Goal: Information Seeking & Learning: Learn about a topic

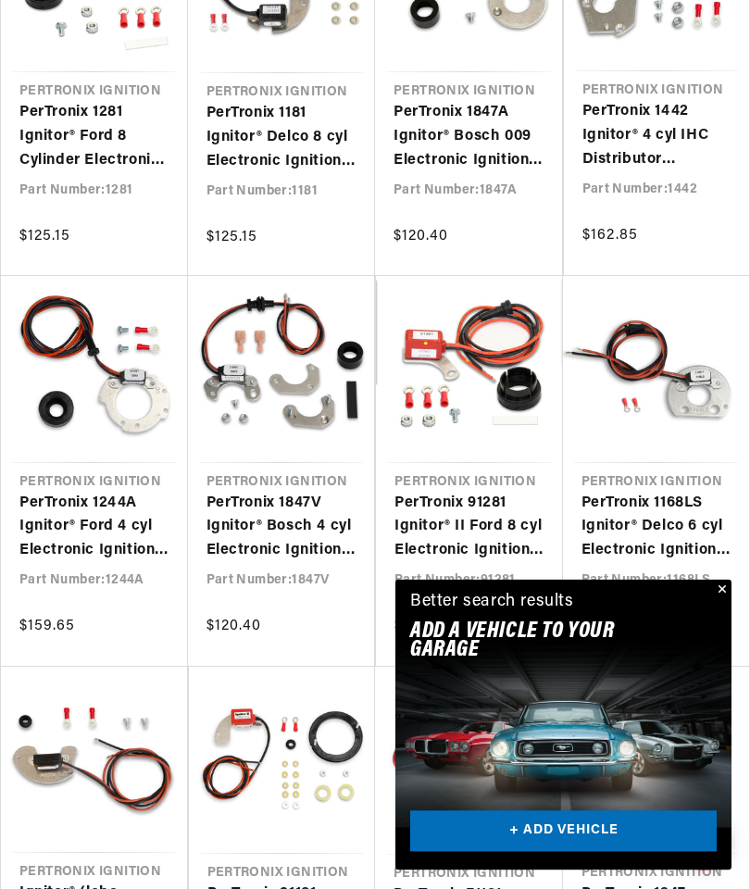
scroll to position [628, 0]
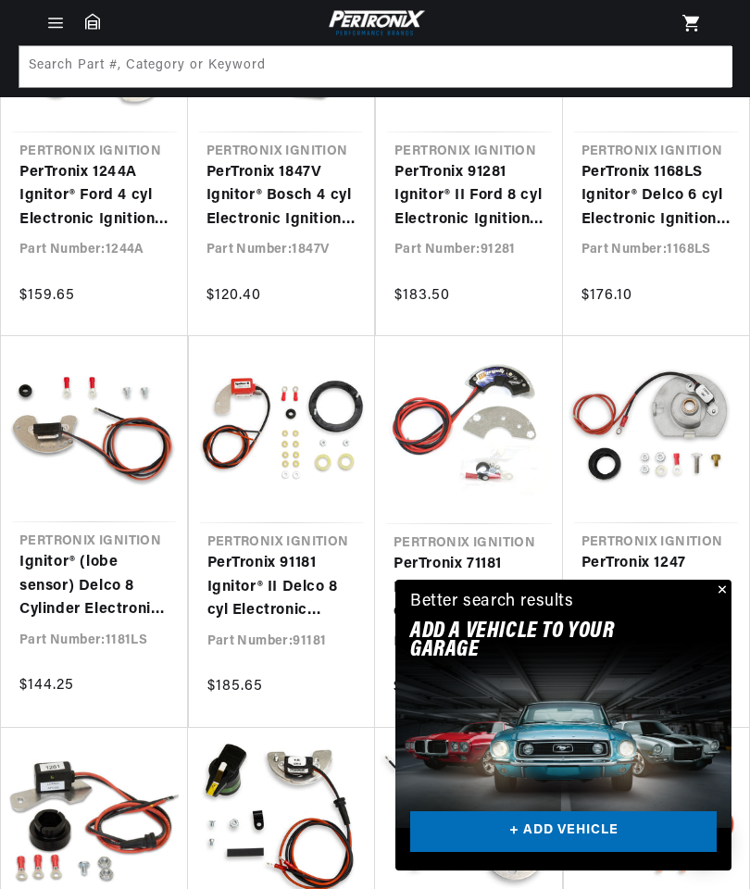
scroll to position [0, 1166]
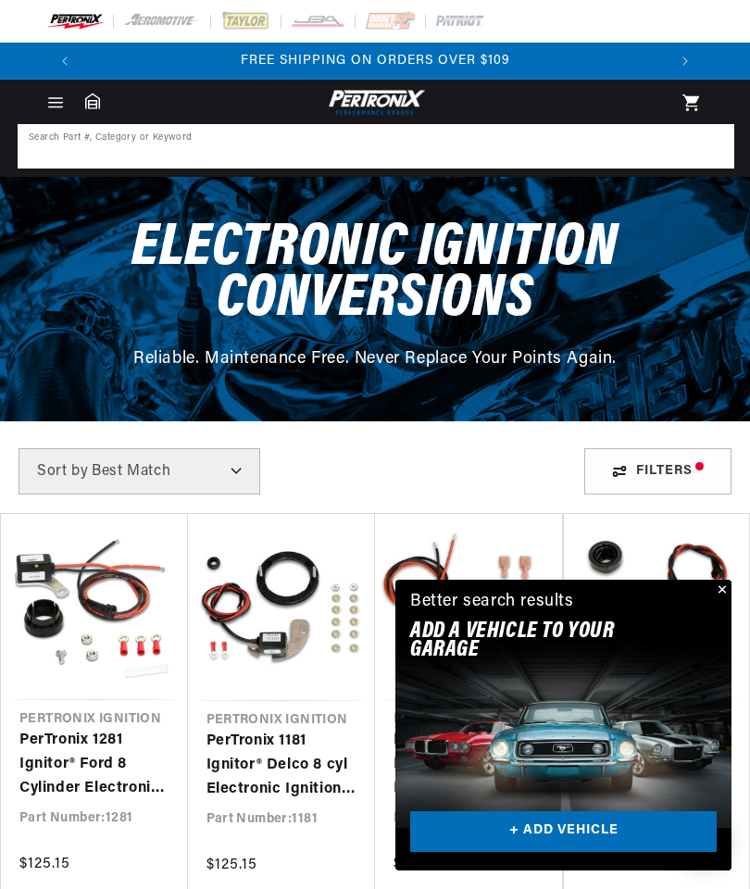
click at [200, 143] on input at bounding box center [375, 146] width 713 height 41
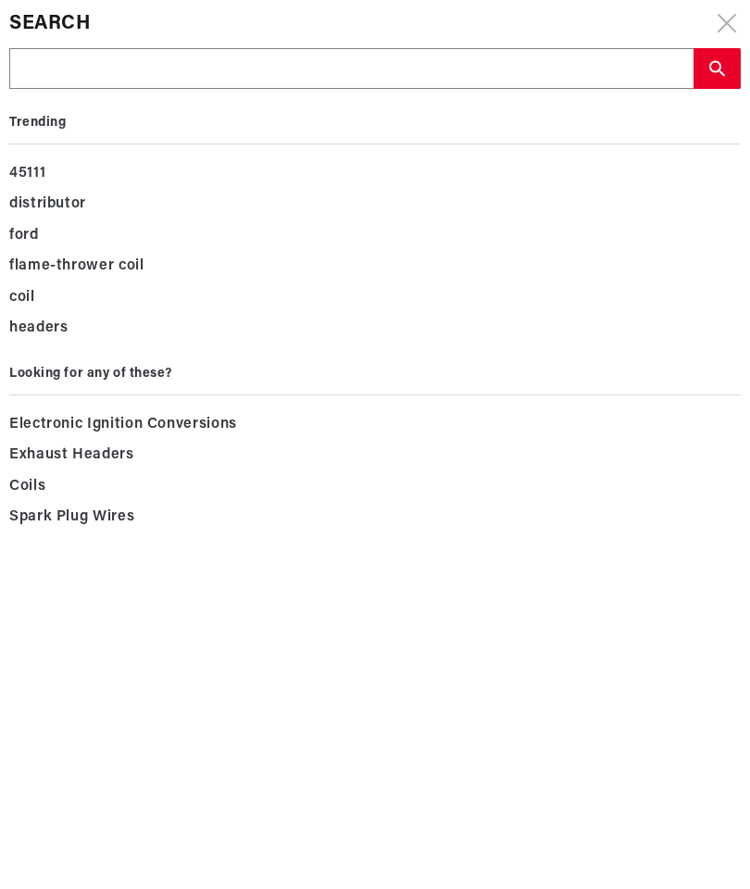
type input "J"
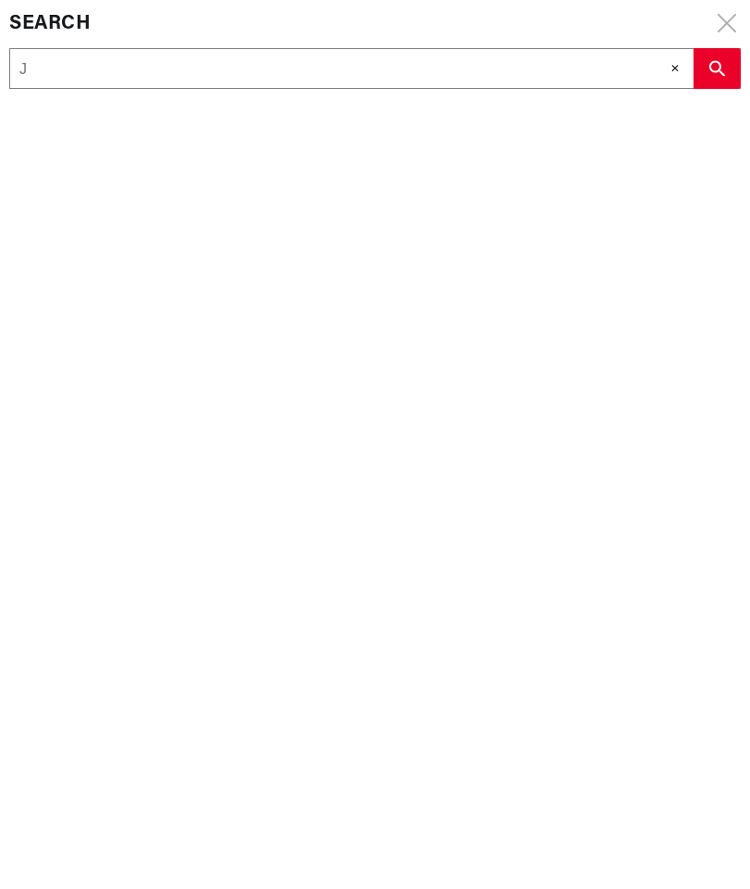
type input "Jo"
type input "Joh"
type input "[PERSON_NAME]"
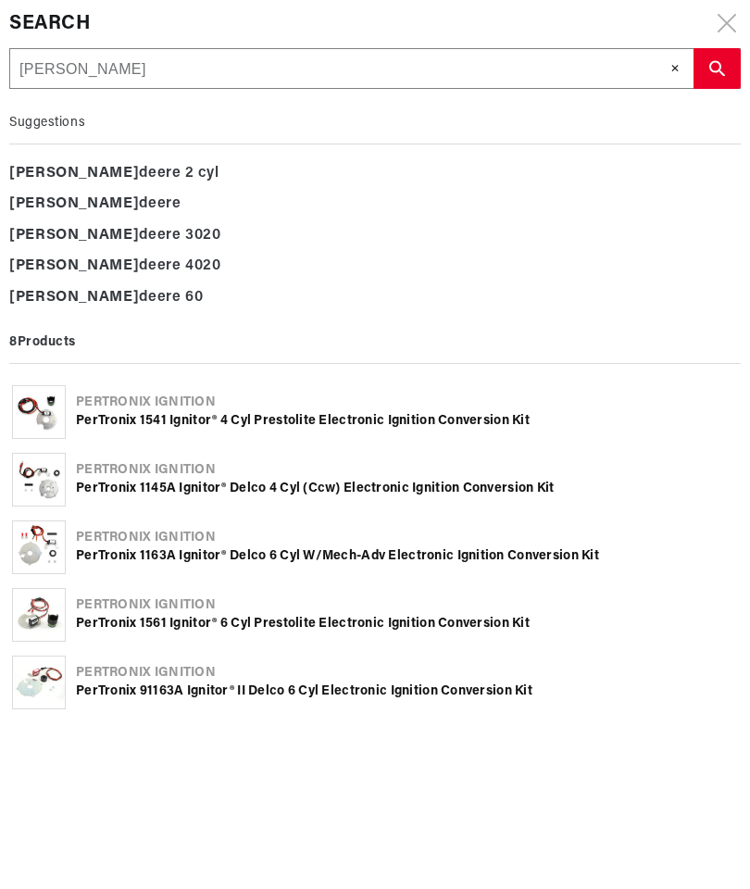
type input "[PERSON_NAME]"
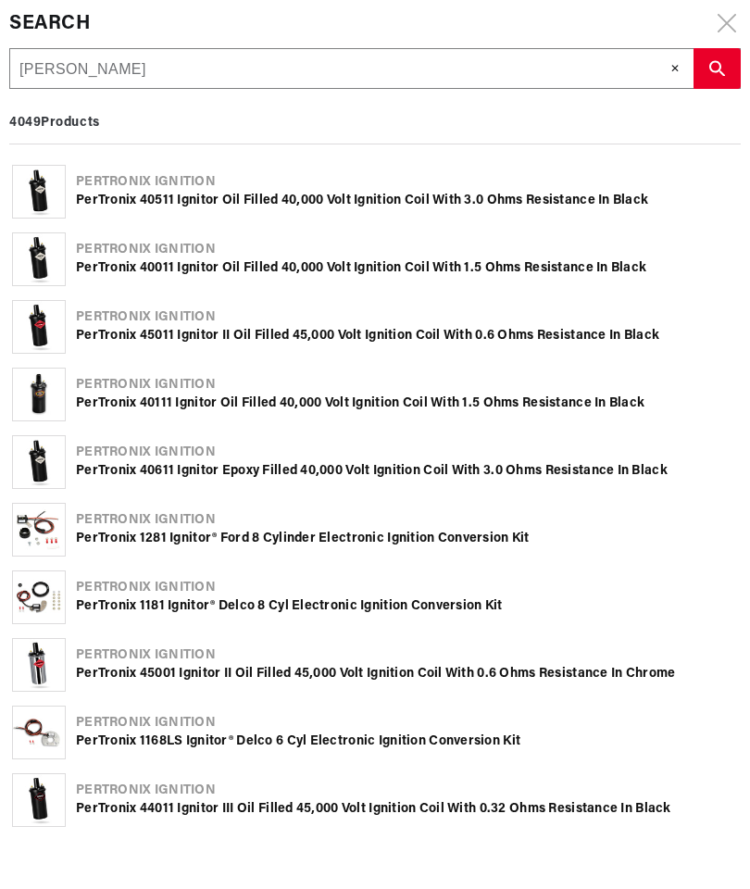
type input "[PERSON_NAME] deer"
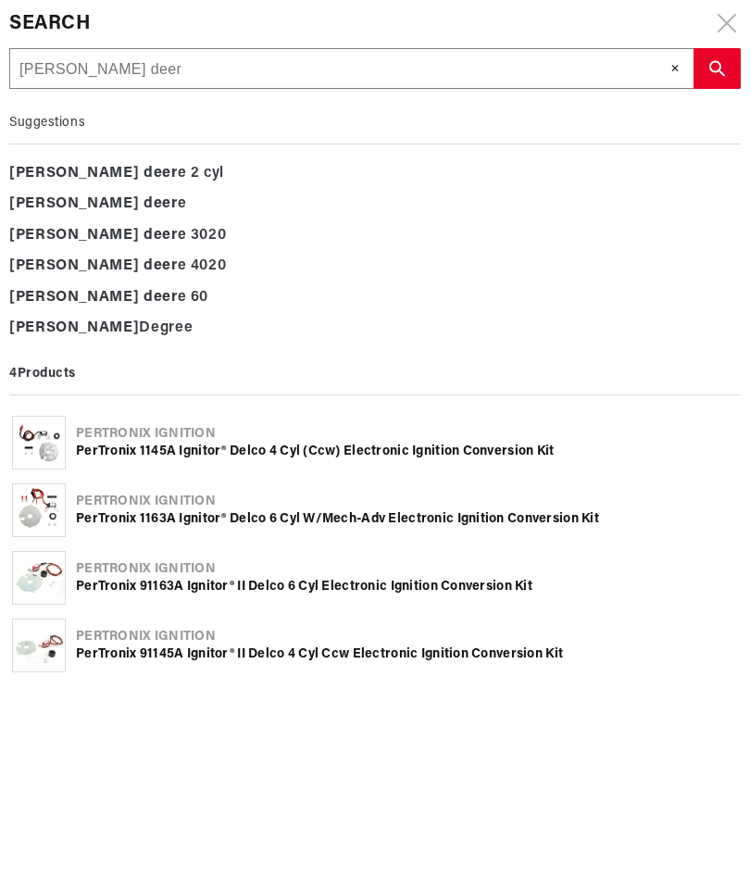
type input "[PERSON_NAME] deere"
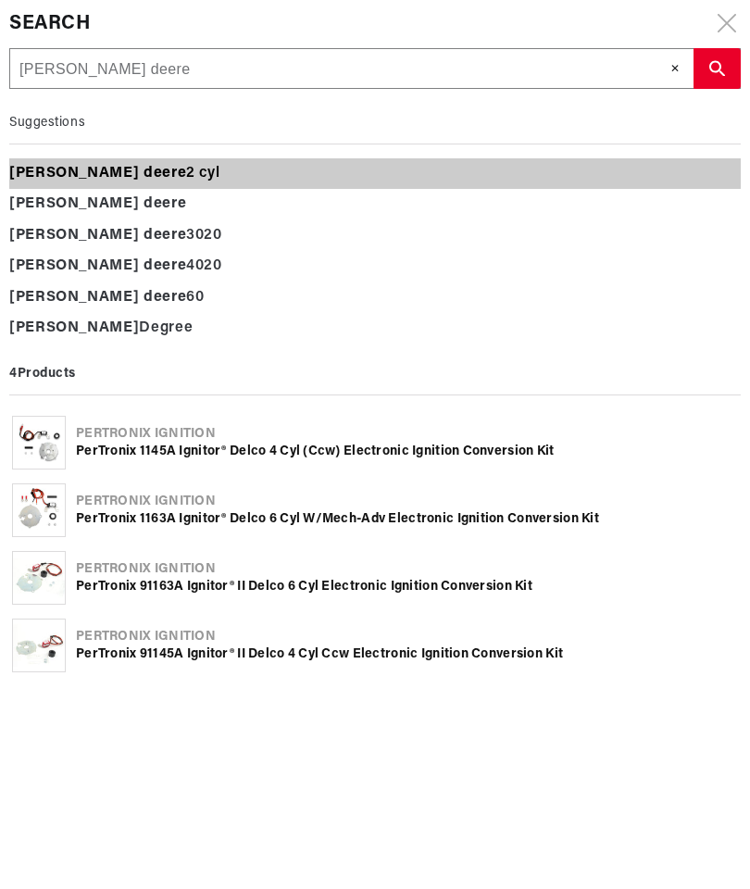
click at [130, 177] on div "john deere 2 cyl" at bounding box center [374, 173] width 731 height 31
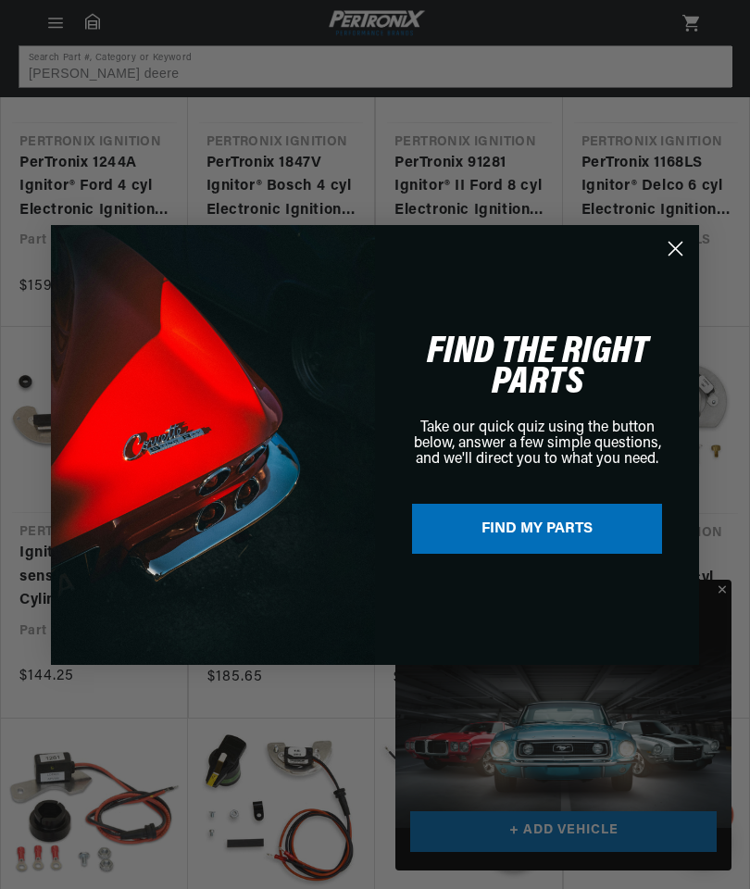
scroll to position [973, 0]
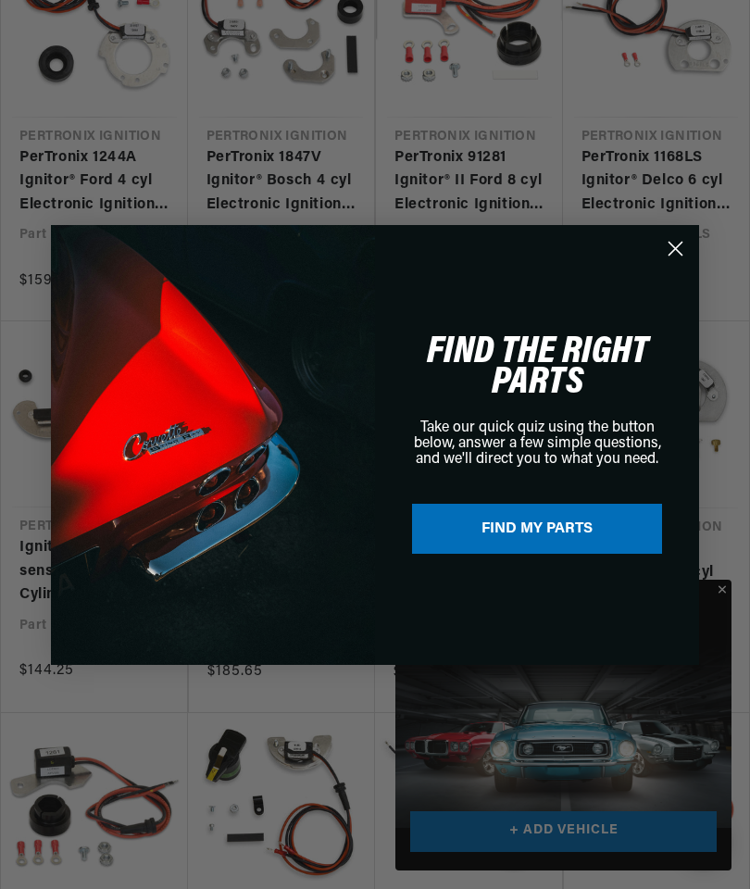
click at [670, 259] on circle "Close dialog" at bounding box center [675, 247] width 31 height 31
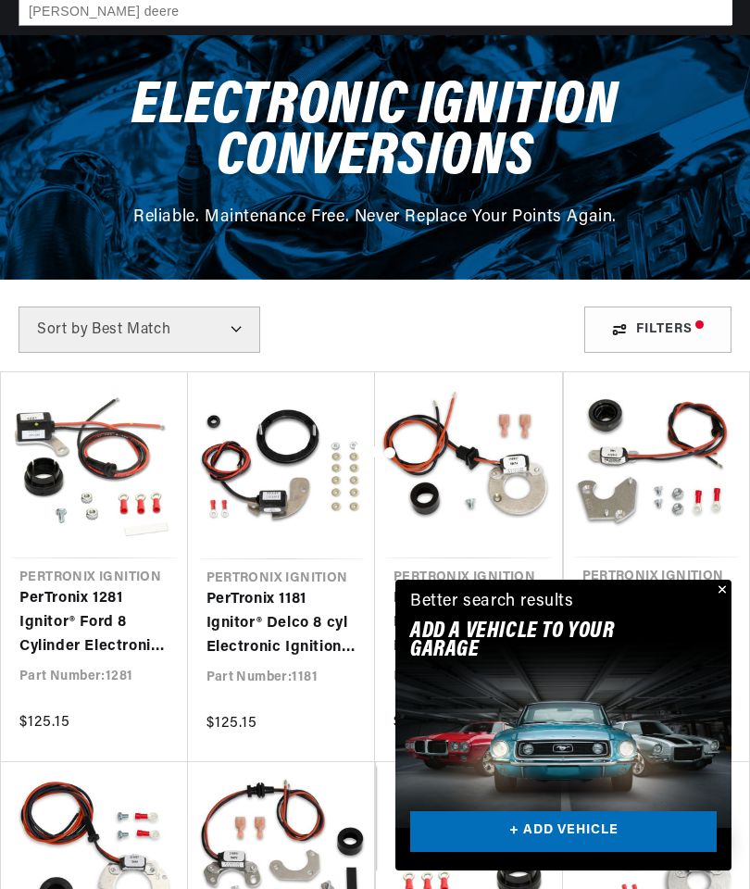
scroll to position [0, 0]
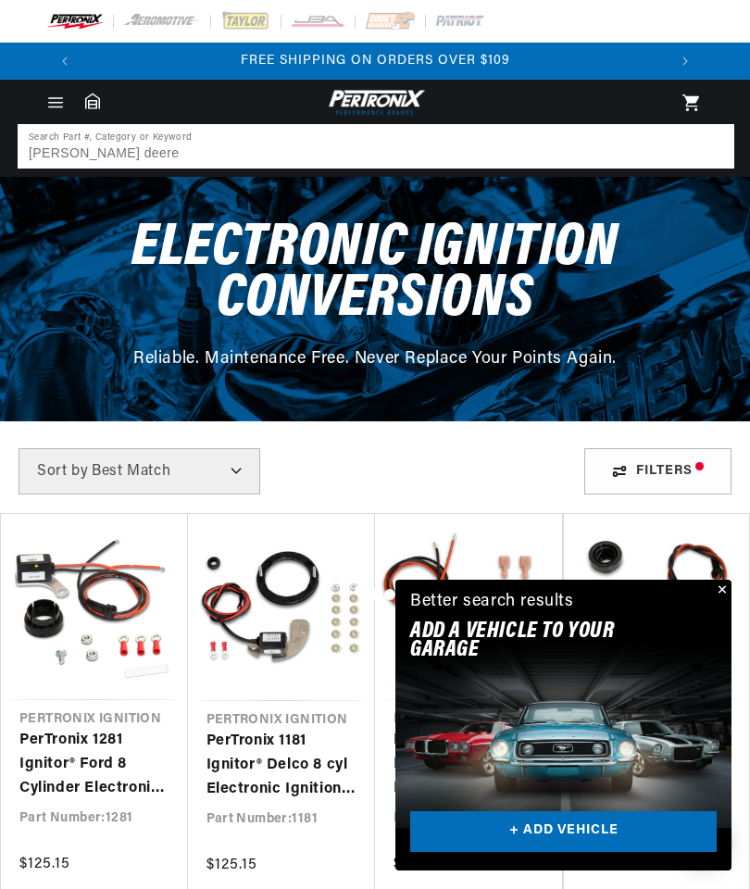
click at [56, 153] on input "[PERSON_NAME] deere" at bounding box center [375, 146] width 713 height 41
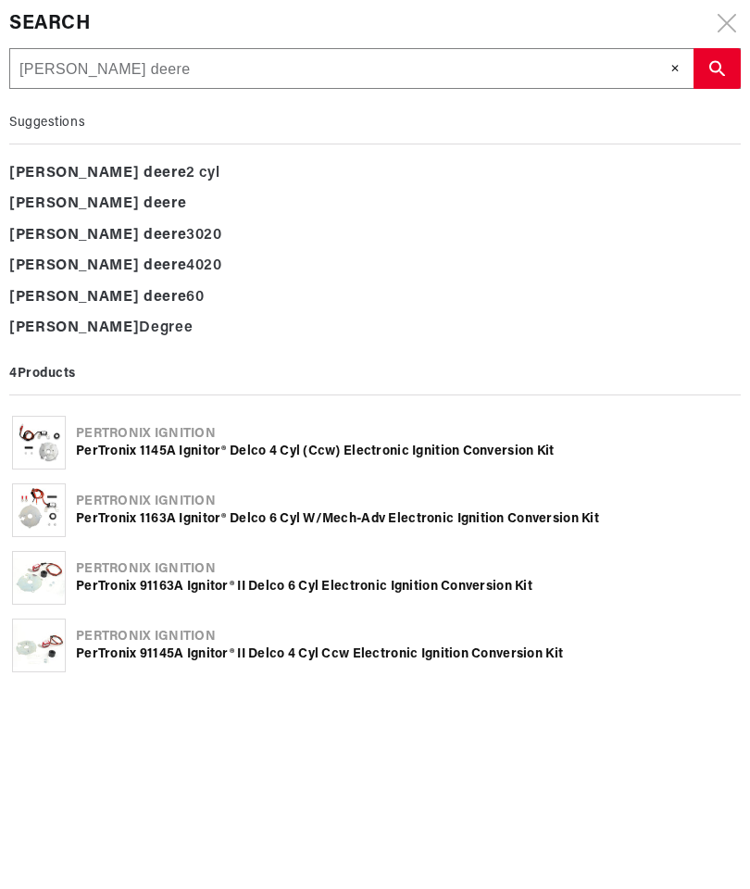
type input "John deeref"
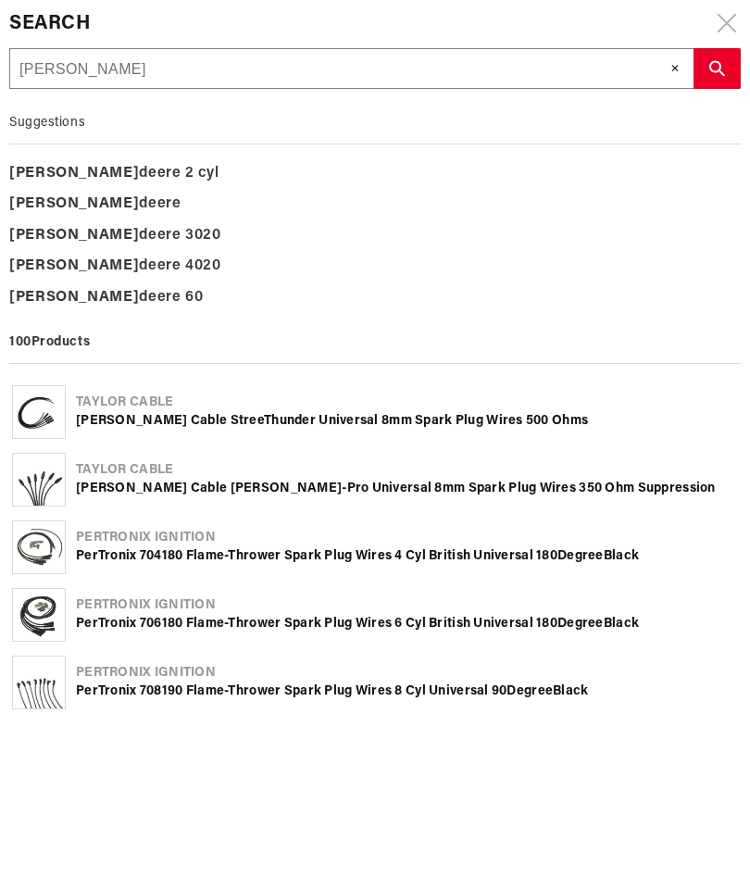
type input "John deerefo"
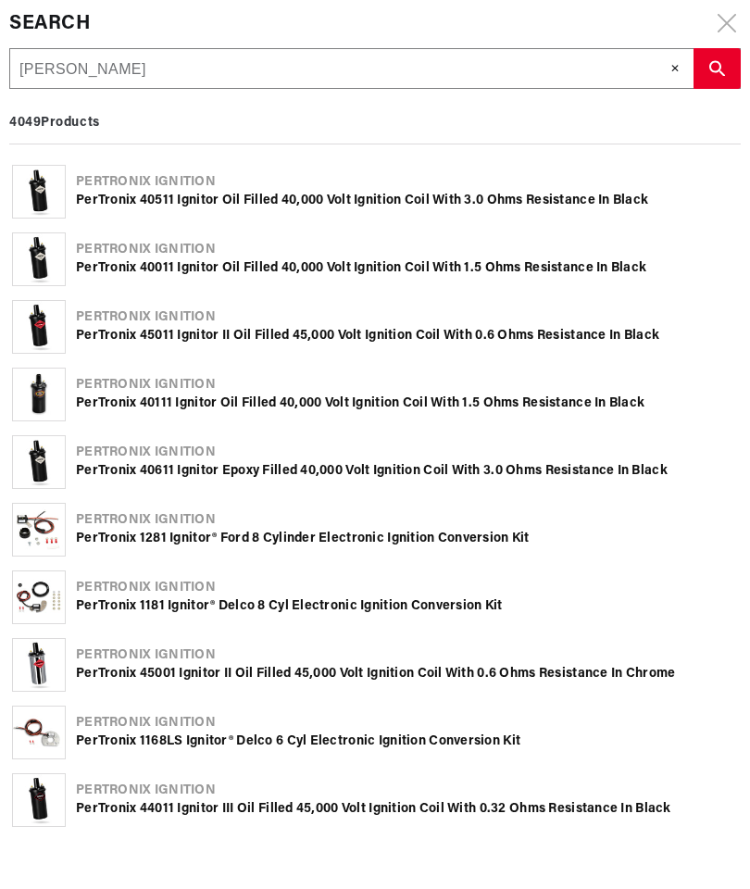
type input "John deerefor"
type input "John deereford"
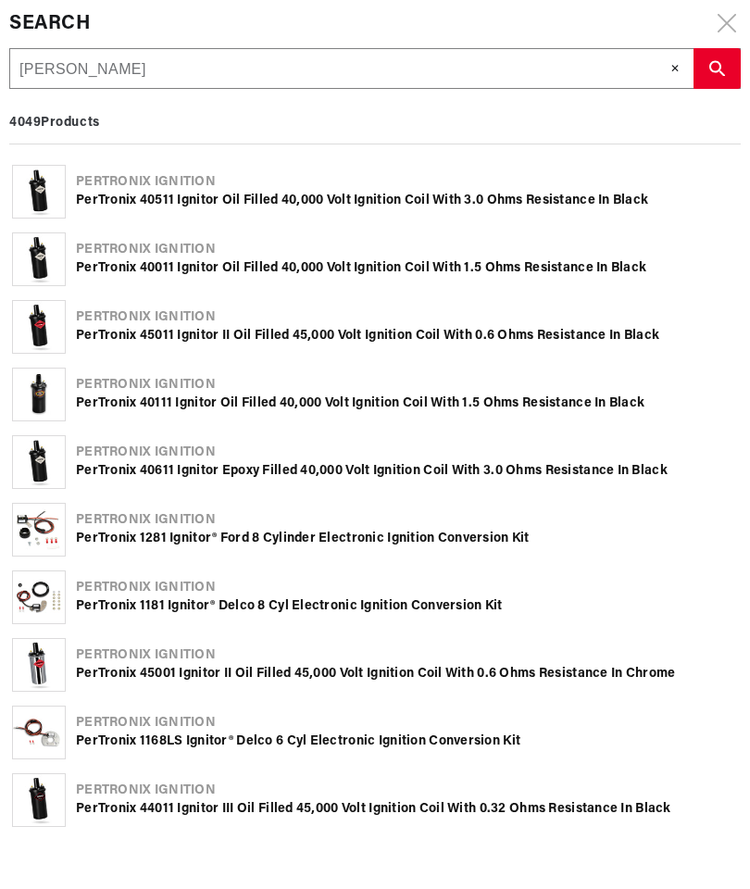
type input "John deerefor"
type input "John deerefo"
type input "John deeref"
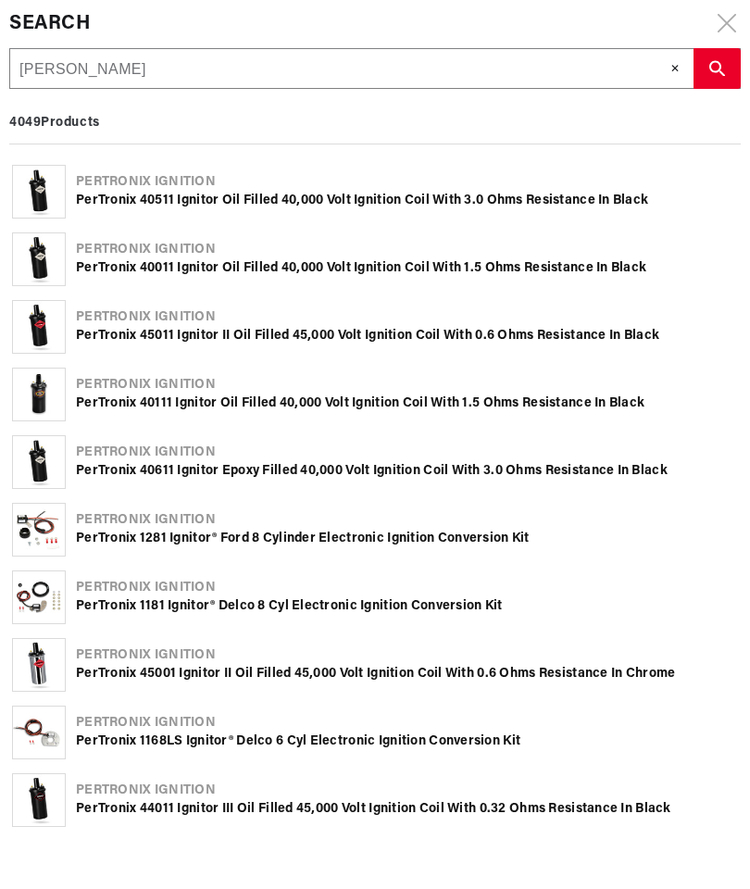
type input "[PERSON_NAME] deere"
type input "[PERSON_NAME] deer"
type input "[PERSON_NAME]"
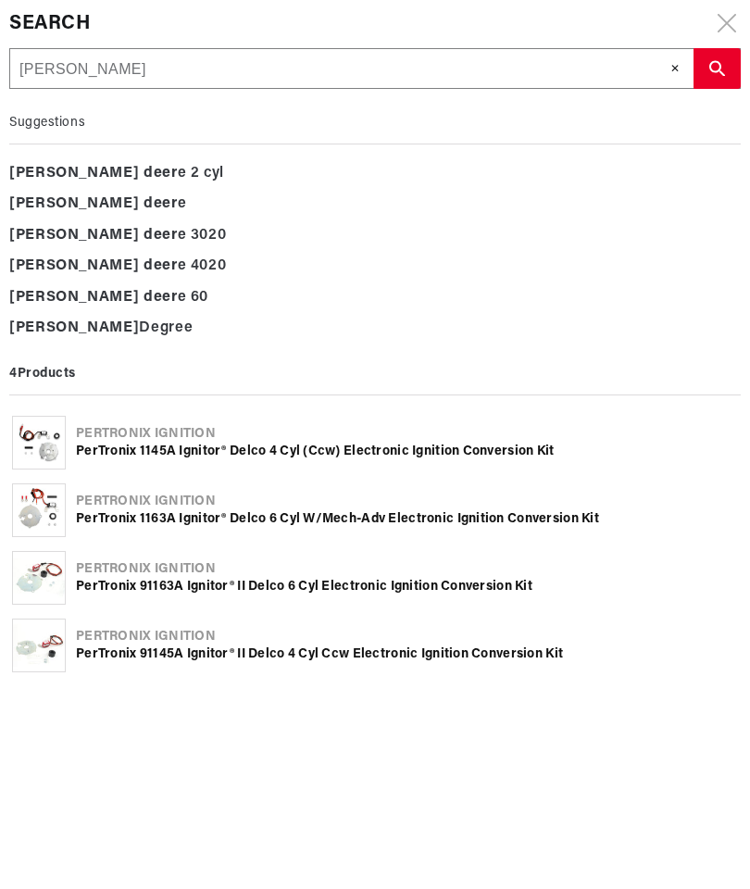
type input "[PERSON_NAME]"
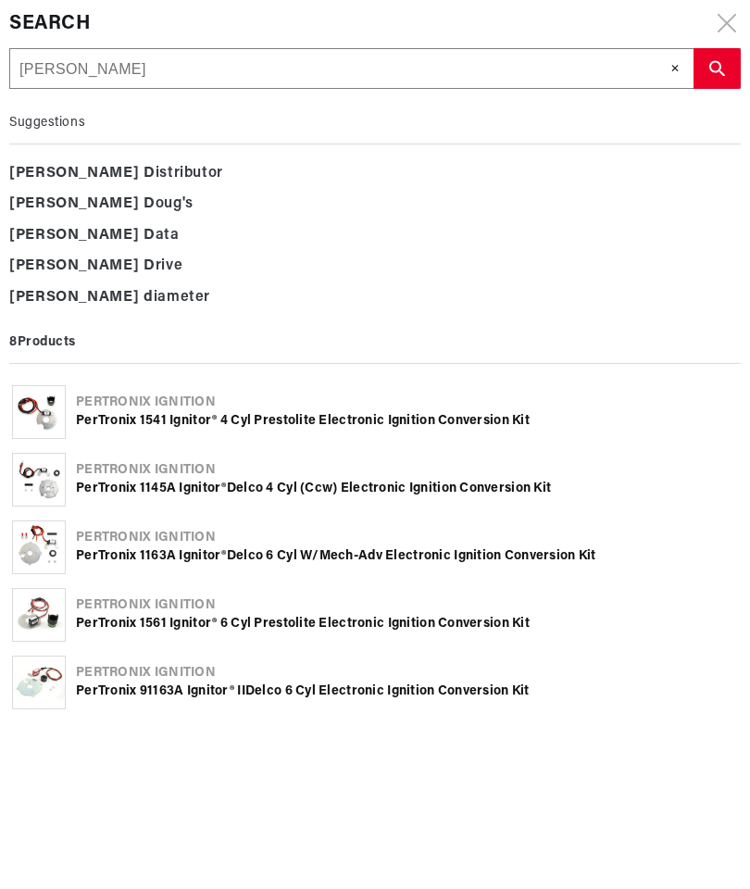
type input "[PERSON_NAME]"
type input "Joh"
type input "Jo"
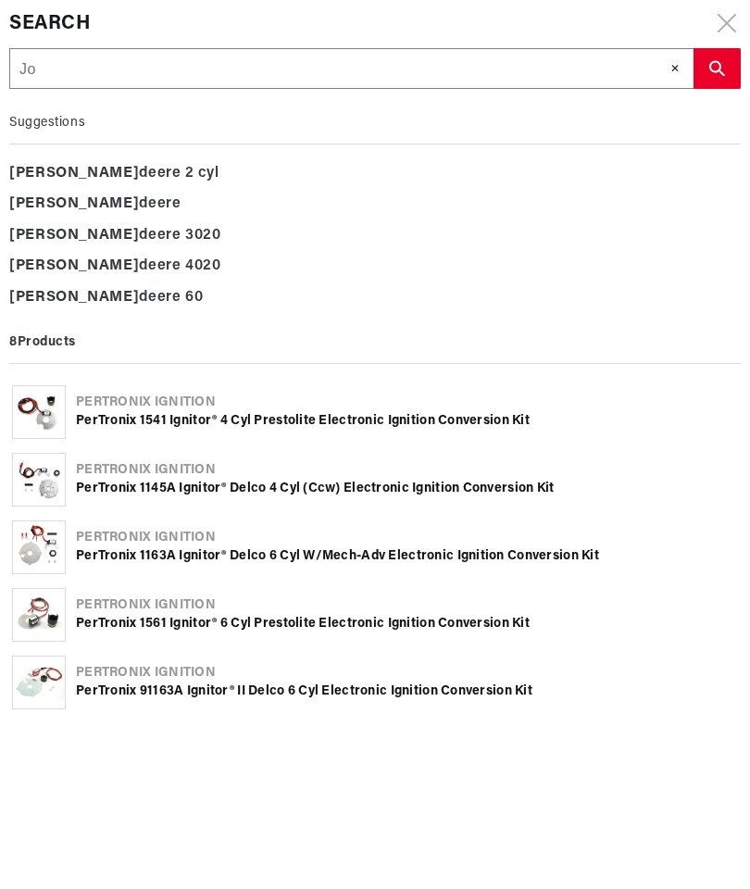
type input "J"
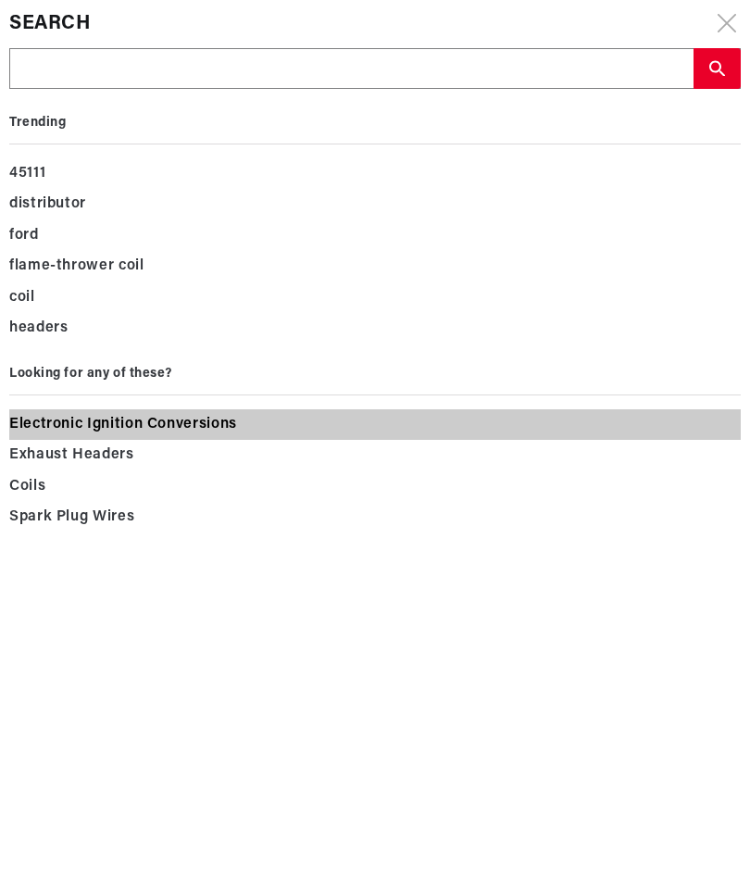
click at [214, 422] on span "Electronic Ignition Conversions" at bounding box center [123, 425] width 228 height 26
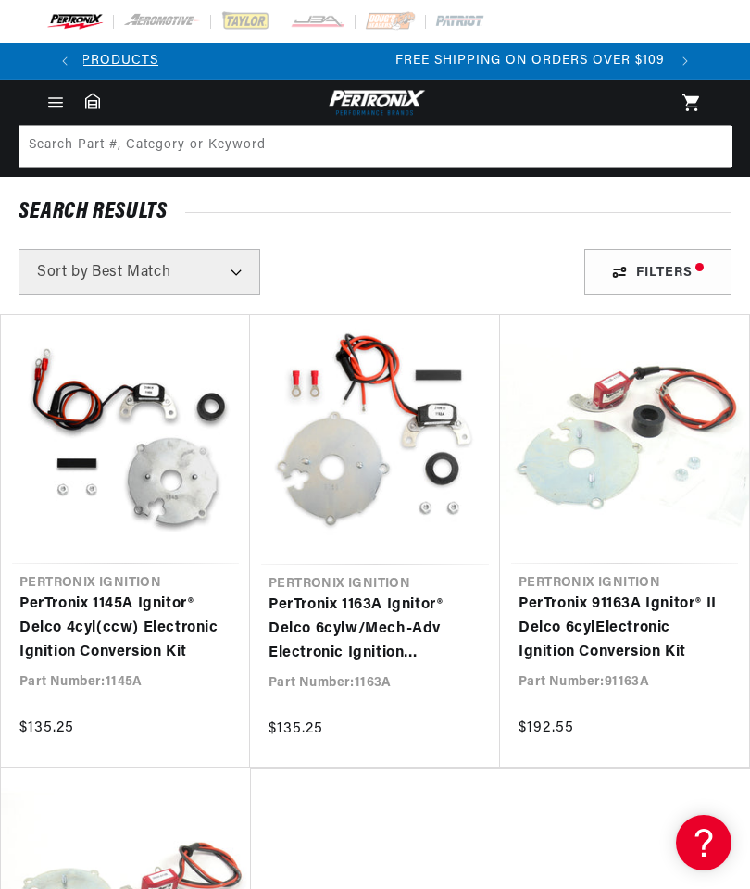
scroll to position [0, 1166]
click at [666, 265] on div "Filters" at bounding box center [657, 272] width 147 height 46
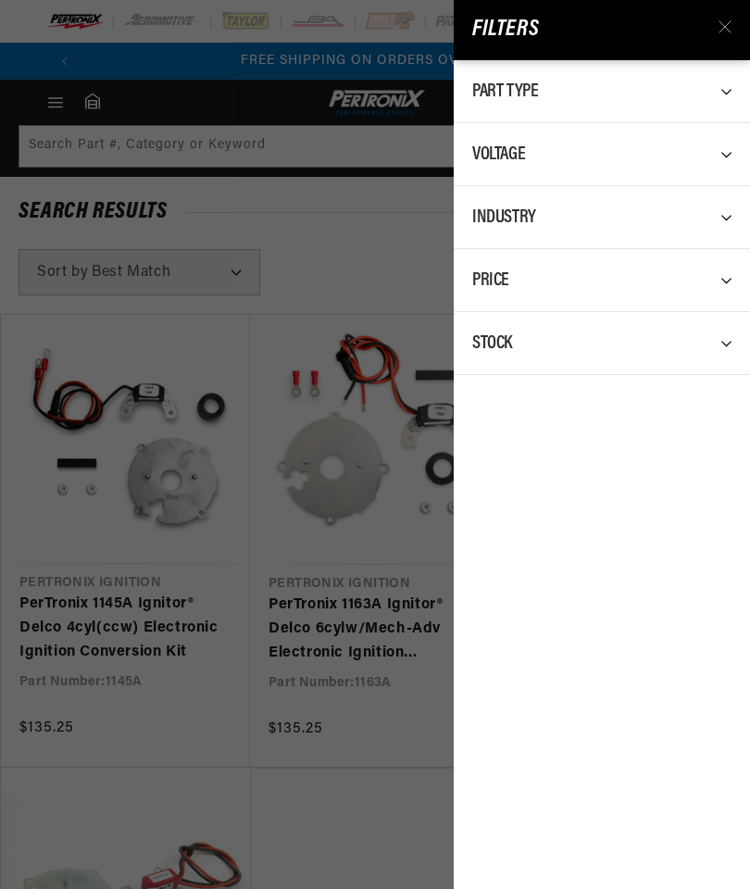
click at [718, 25] on icon at bounding box center [724, 26] width 13 height 13
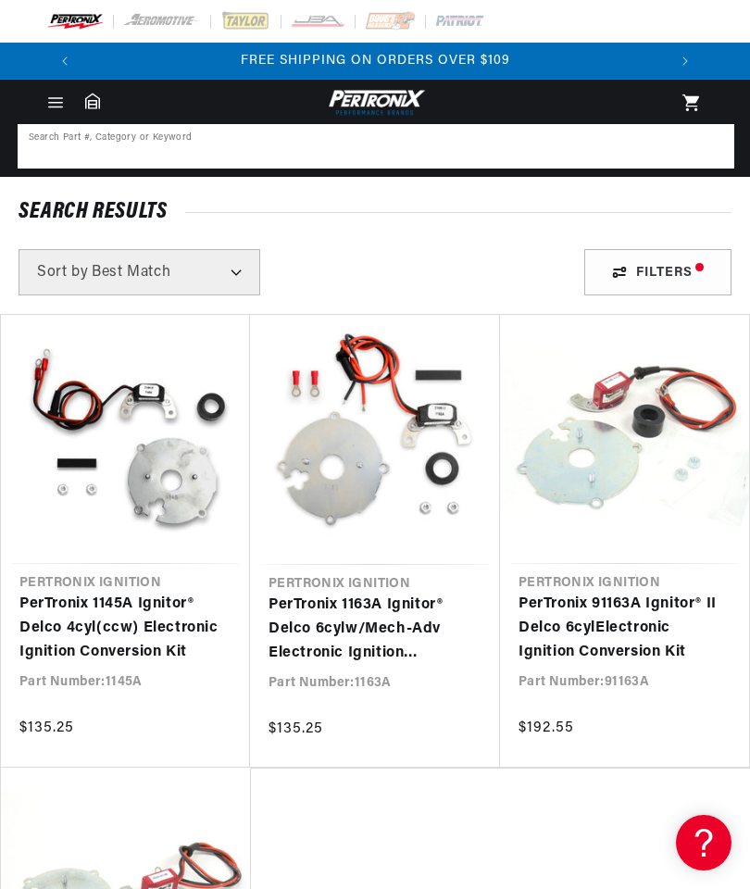
click at [111, 153] on input at bounding box center [375, 146] width 713 height 41
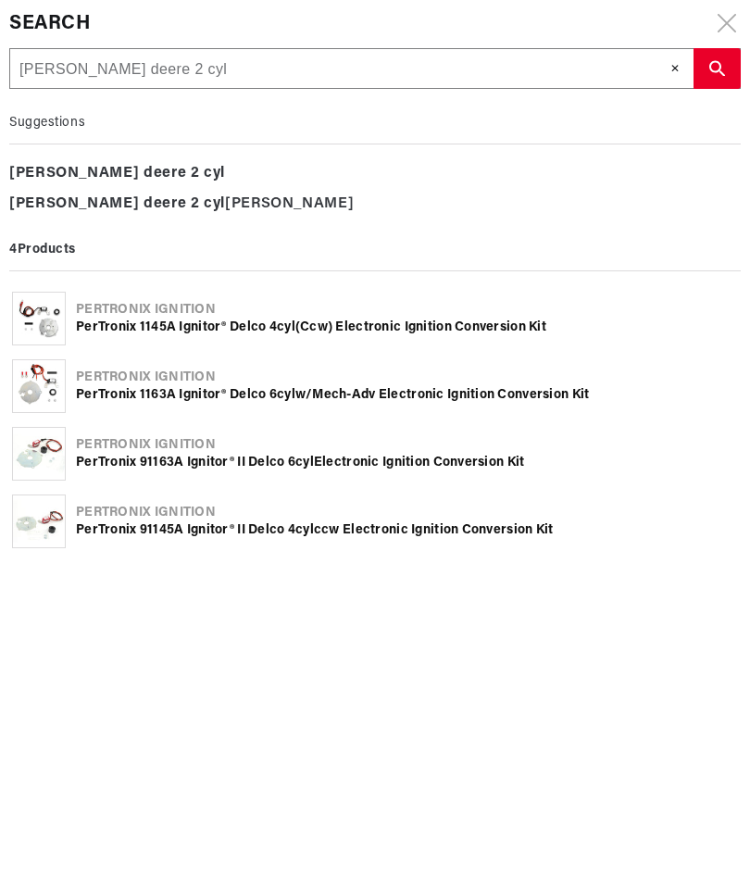
scroll to position [0, 583]
click at [675, 74] on span "✕" at bounding box center [675, 68] width 10 height 17
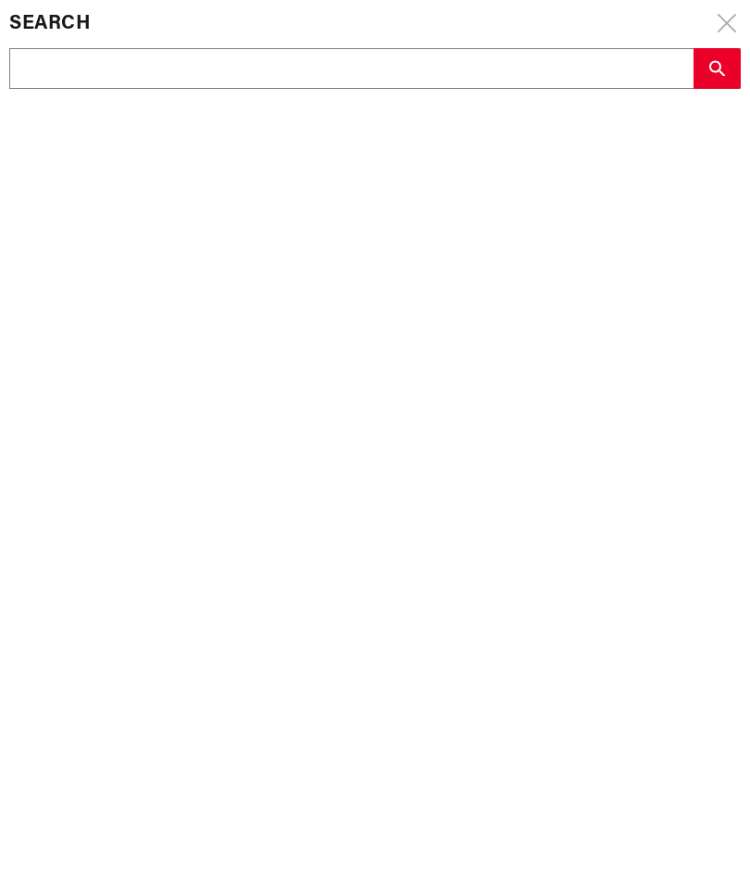
type input "J"
type input "Jo"
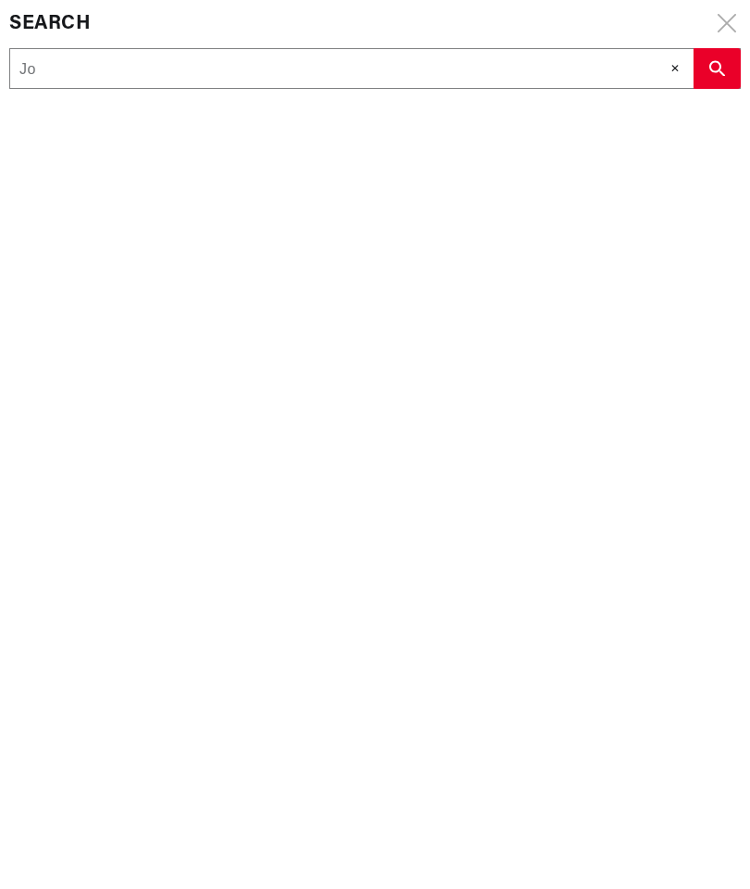
type input "Joh"
type input "[PERSON_NAME]"
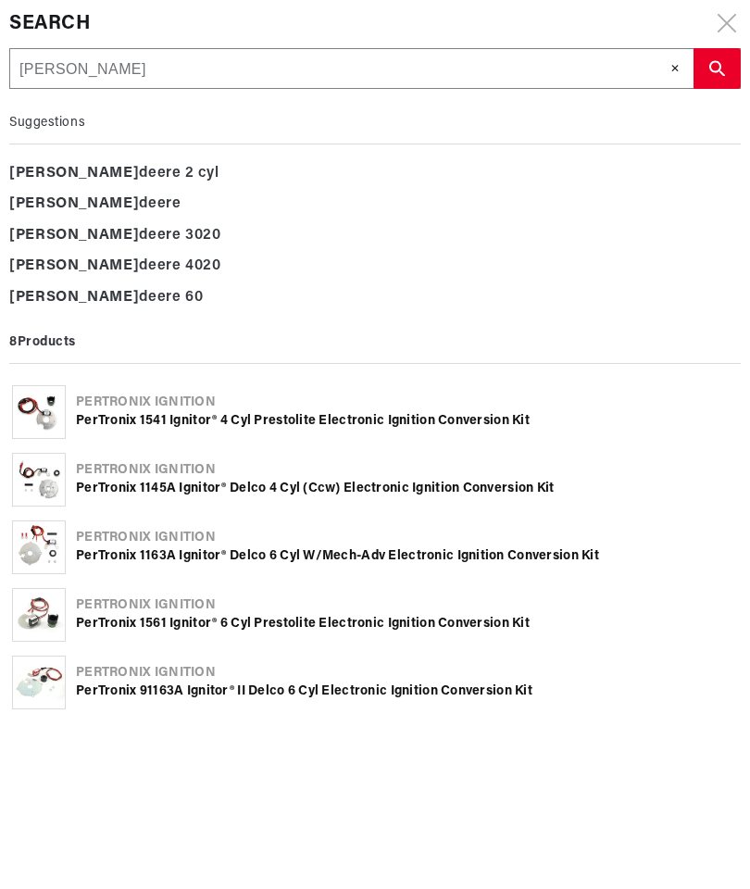
type input "[PERSON_NAME]"
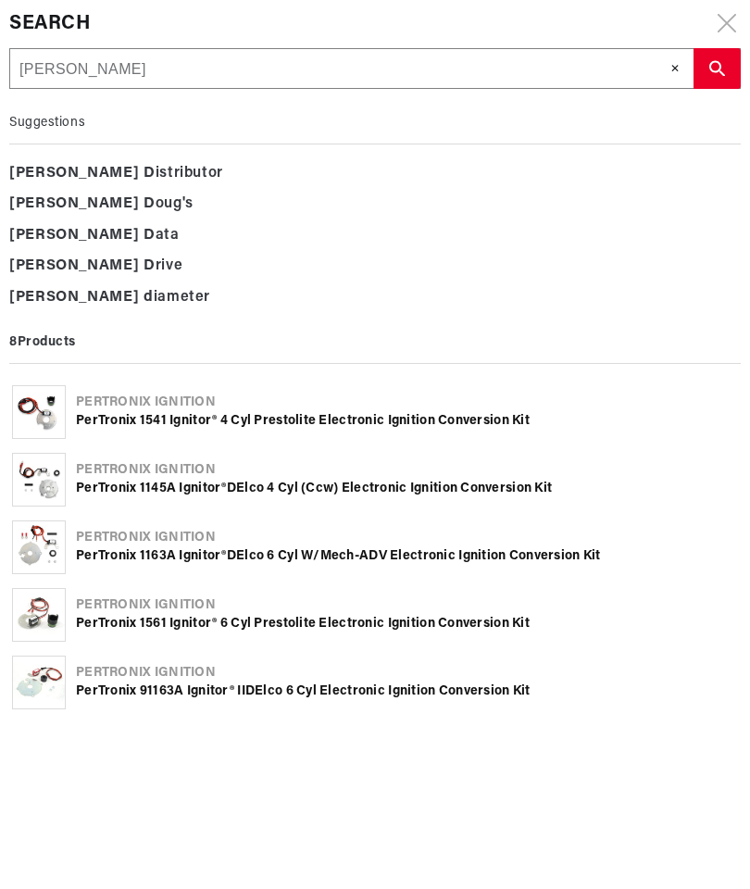
type input "[PERSON_NAME]"
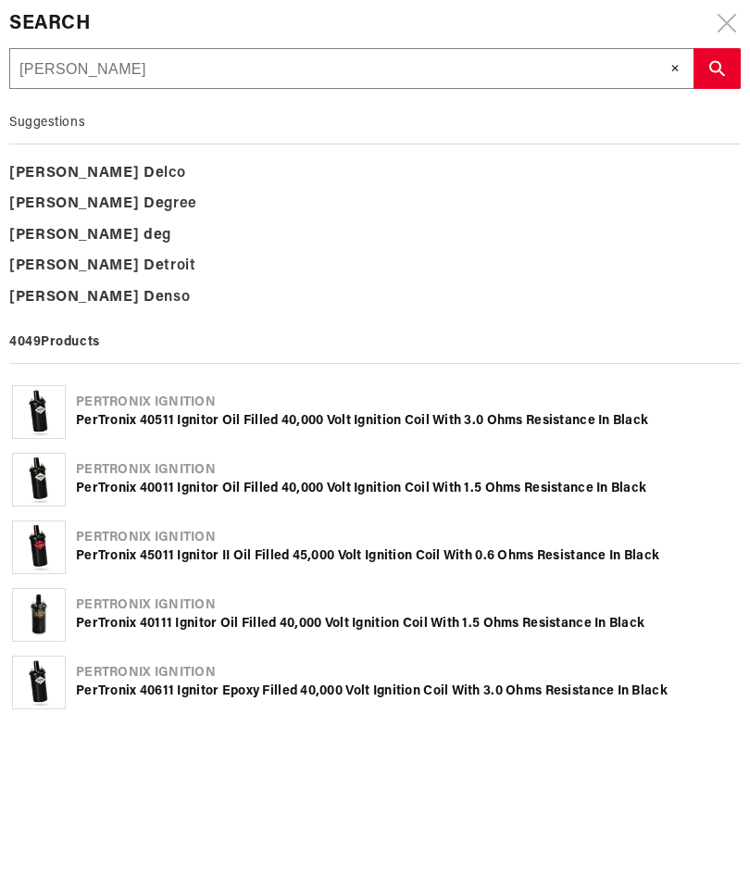
type input "[PERSON_NAME] deer"
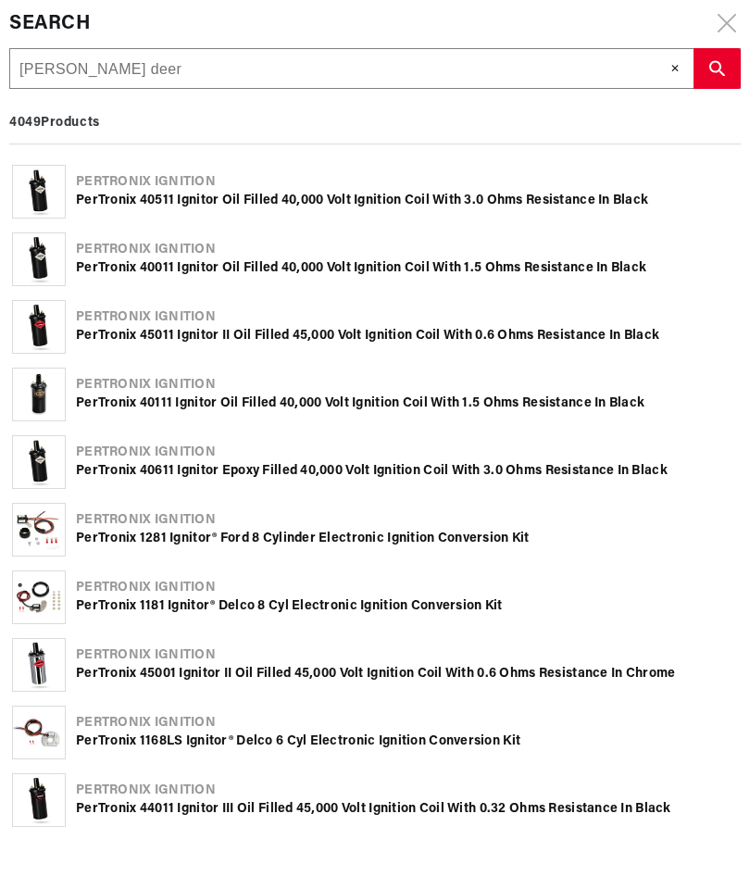
type input "[PERSON_NAME] deere"
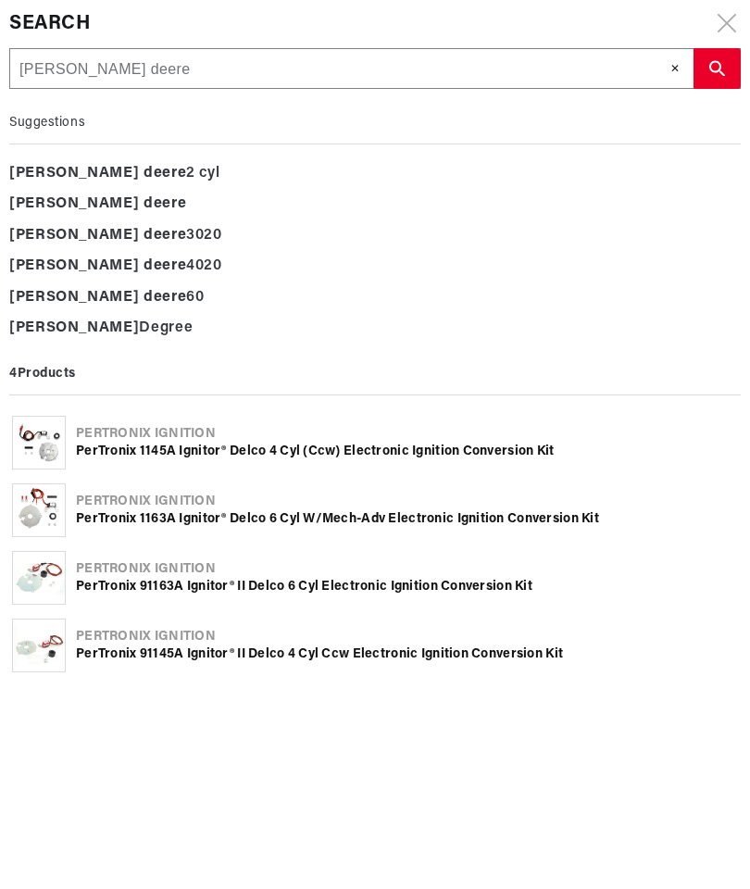
type input "[PERSON_NAME]"
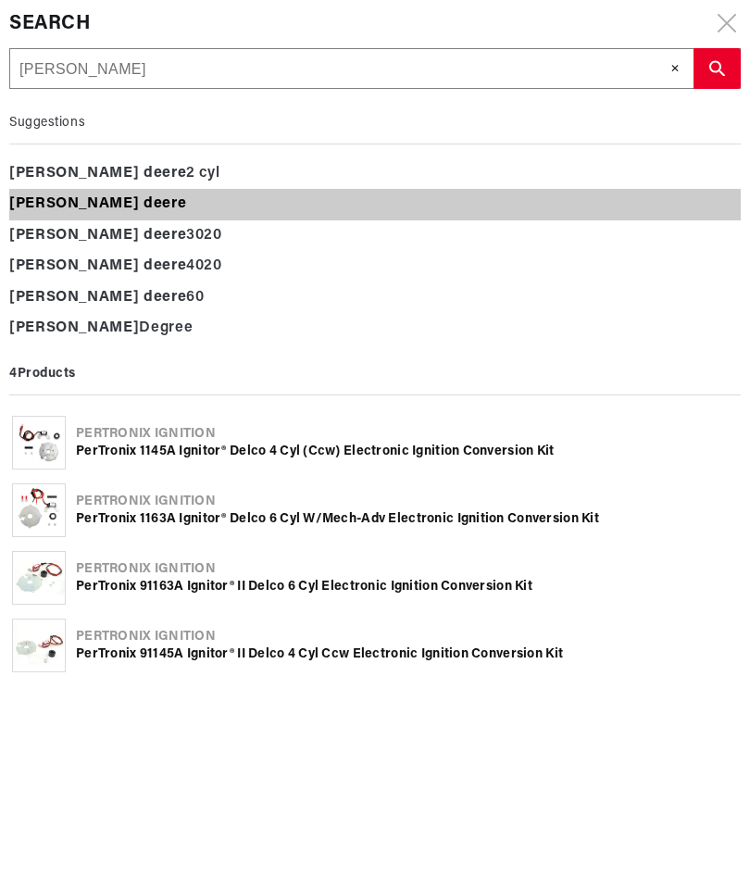
click at [34, 205] on b "[PERSON_NAME]" at bounding box center [74, 203] width 130 height 15
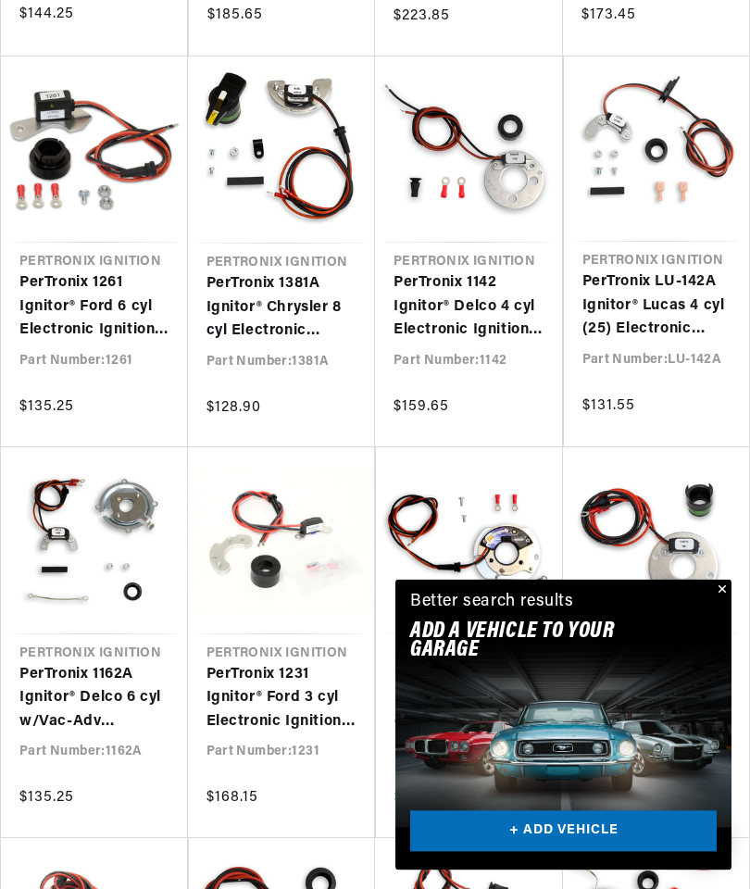
scroll to position [0, 1166]
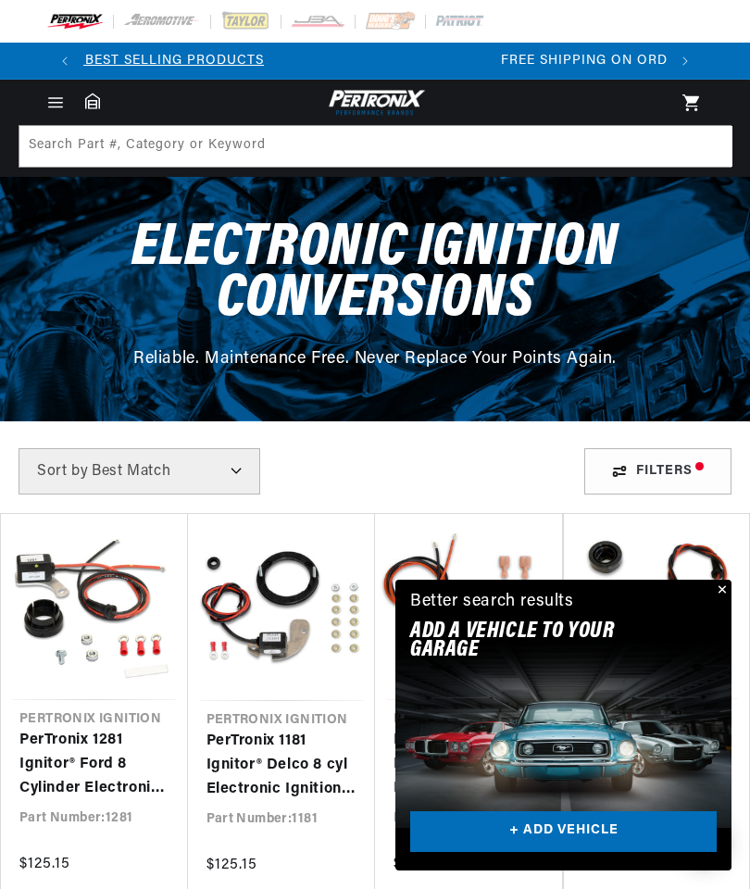
scroll to position [0, 162]
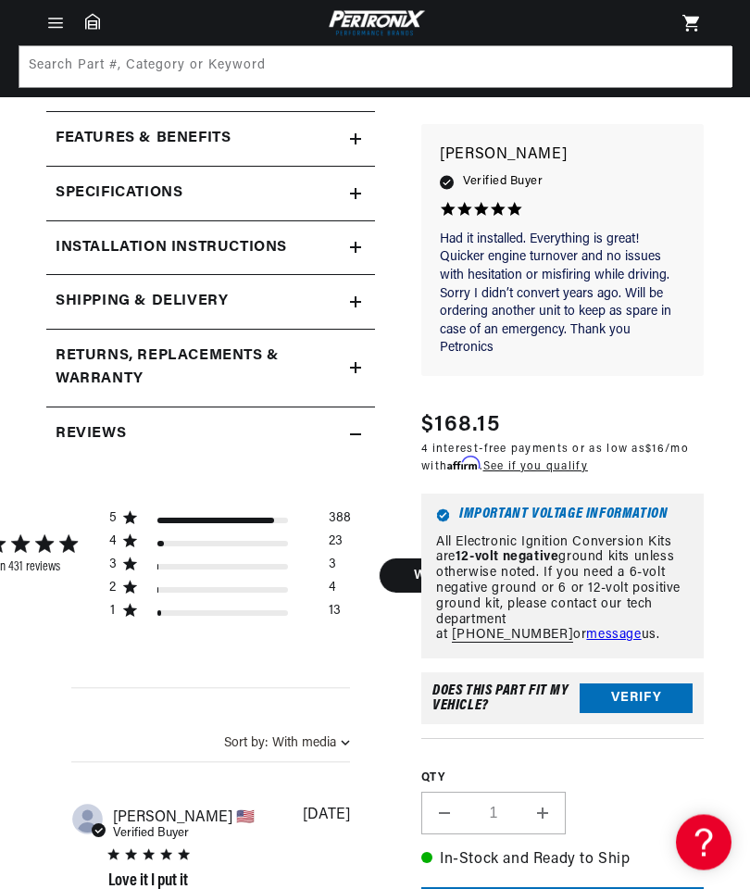
scroll to position [768, 0]
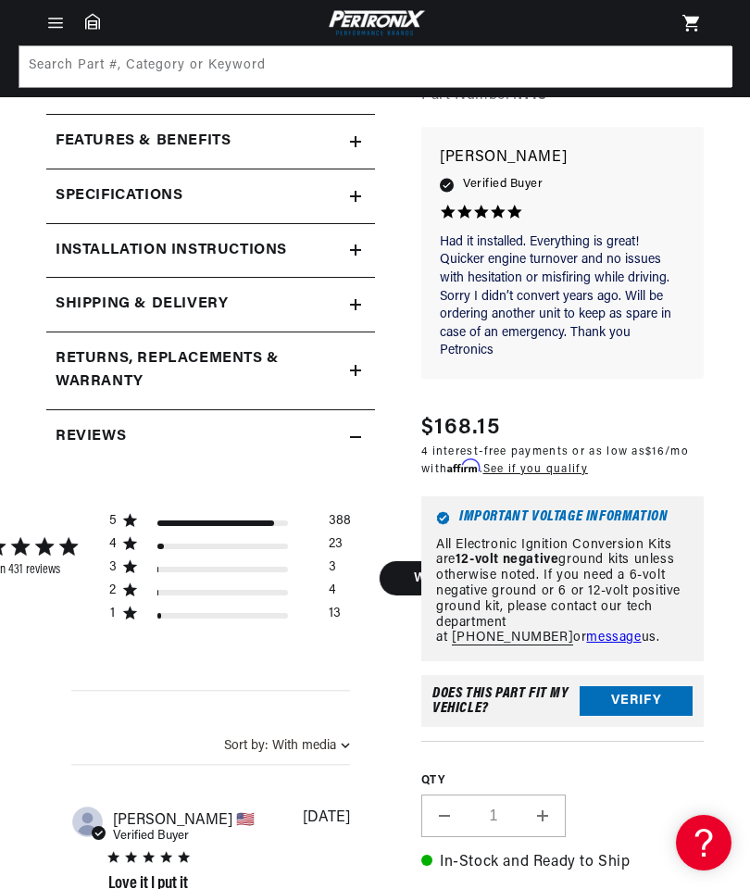
click at [90, 197] on h2 "Specifications" at bounding box center [119, 196] width 127 height 24
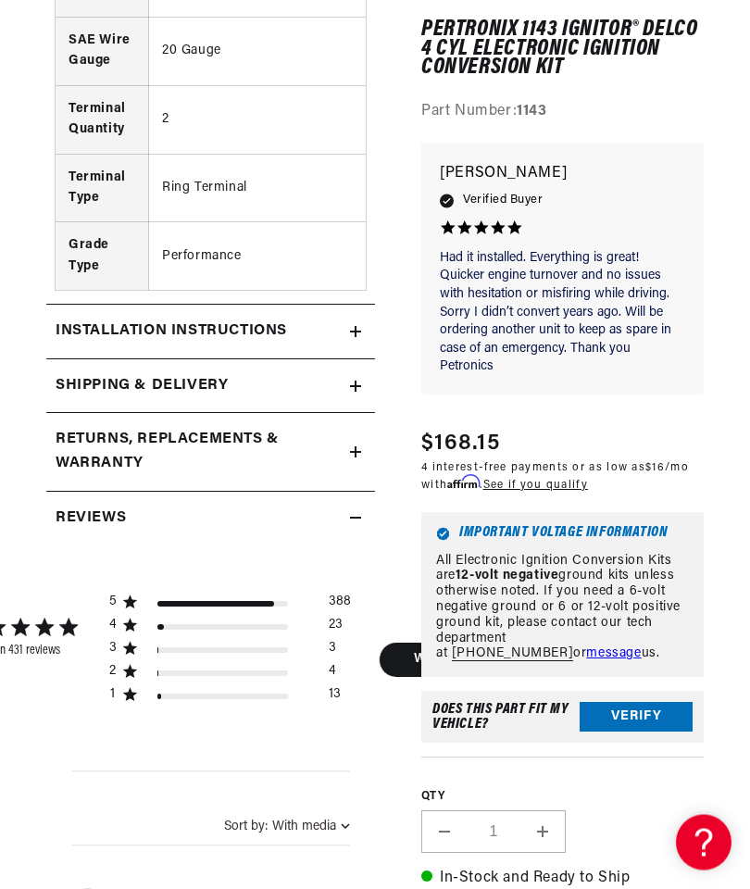
scroll to position [1667, 0]
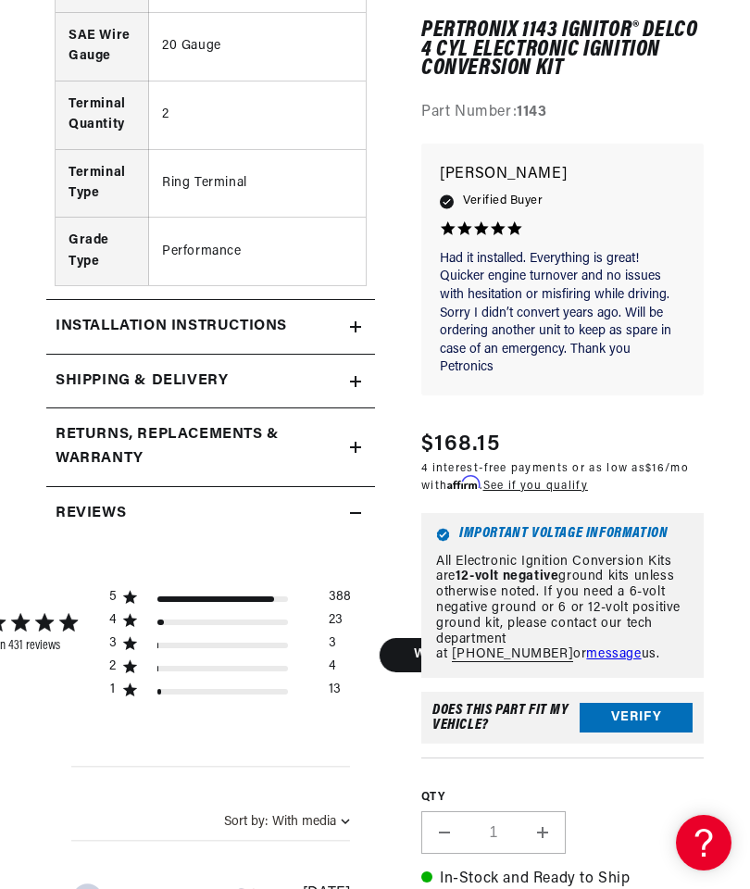
click at [85, 315] on h2 "Installation instructions" at bounding box center [171, 327] width 231 height 24
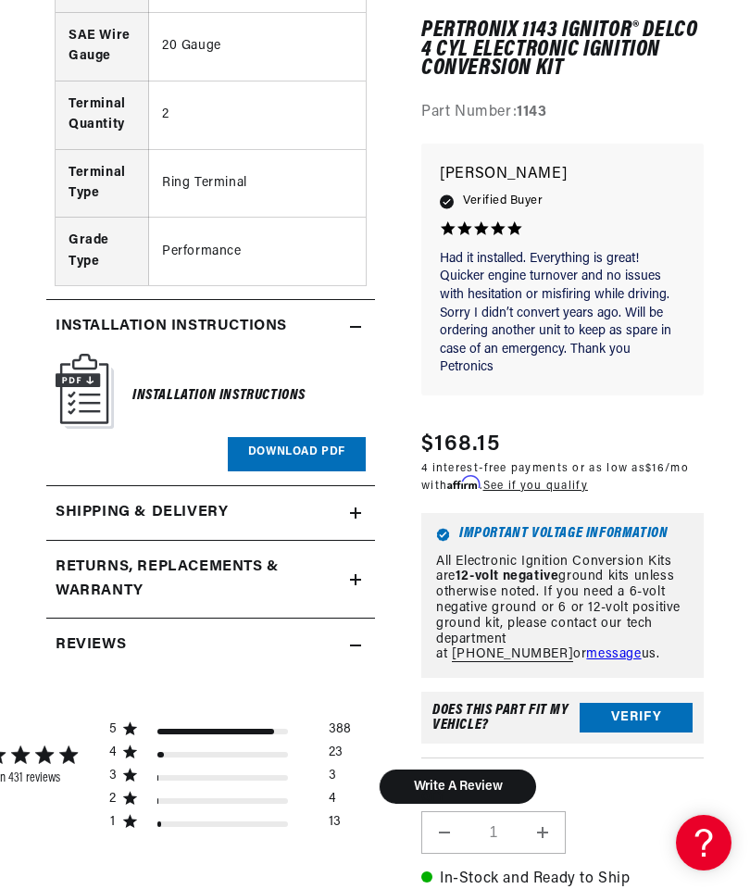
click at [330, 442] on link "Download PDF" at bounding box center [297, 454] width 138 height 34
